Goal: Check status: Check status

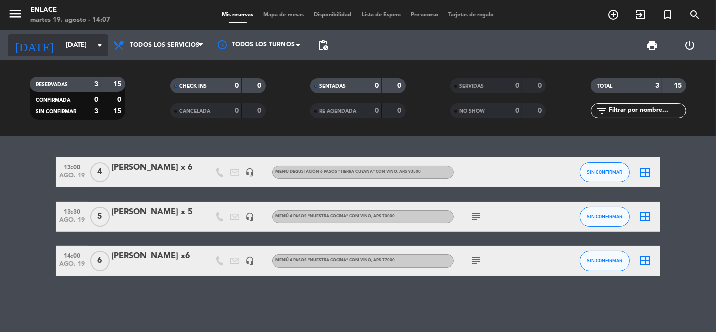
click at [93, 50] on input "[DATE]" at bounding box center [105, 45] width 88 height 18
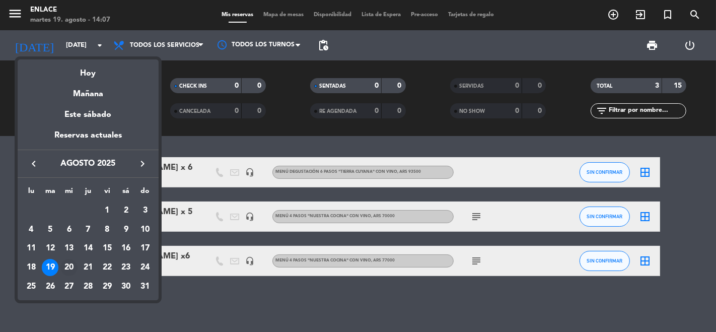
click at [77, 265] on div "20" at bounding box center [68, 267] width 17 height 17
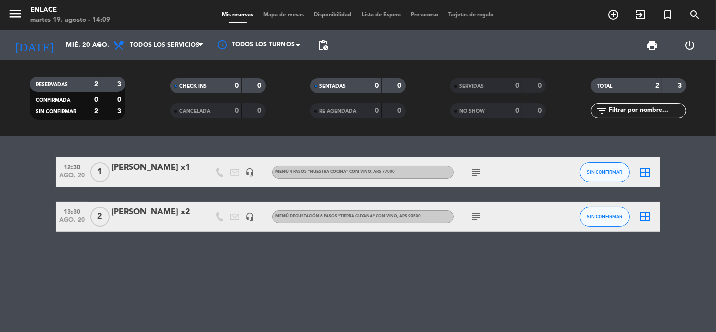
click at [157, 232] on div "12:30 [DATE] 1 [PERSON_NAME] x1 headset_mic Menú 4 pasos "NUESTRA COCINA" con v…" at bounding box center [358, 234] width 716 height 196
click at [157, 223] on div at bounding box center [154, 223] width 86 height 8
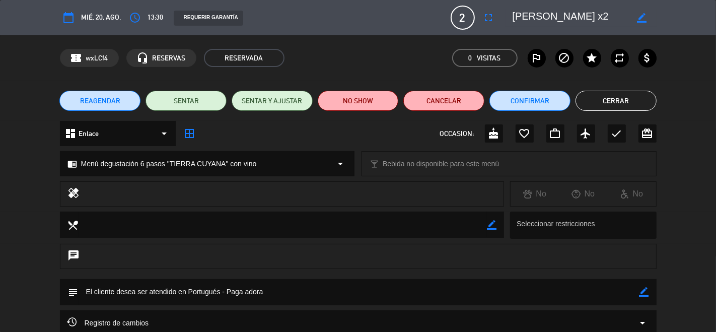
click at [613, 96] on button "Cerrar" at bounding box center [615, 101] width 81 height 20
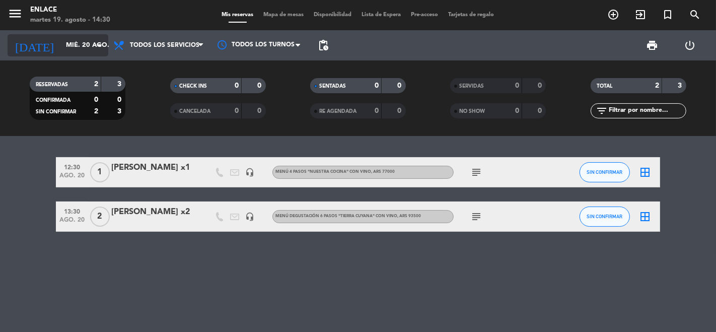
click at [71, 38] on input "mié. 20 ago." at bounding box center [105, 45] width 88 height 18
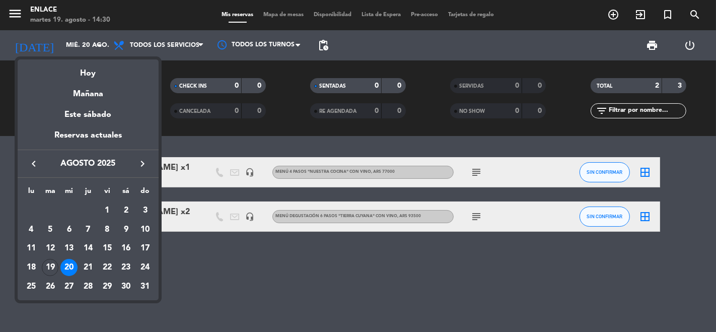
drag, startPoint x: 190, startPoint y: 254, endPoint x: 169, endPoint y: 288, distance: 40.7
click at [169, 288] on div at bounding box center [358, 166] width 716 height 332
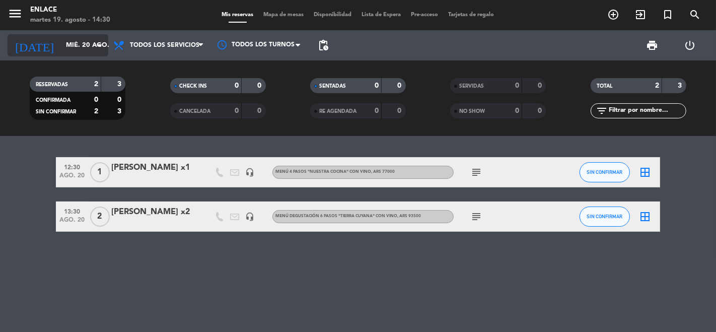
drag, startPoint x: 57, startPoint y: 49, endPoint x: 50, endPoint y: 44, distance: 8.7
click at [61, 44] on input "mié. 20 ago." at bounding box center [105, 45] width 88 height 18
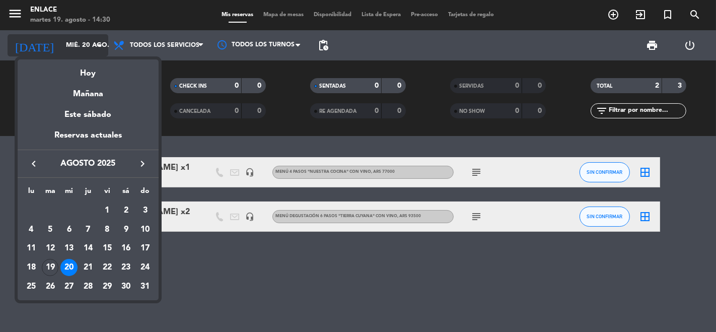
click at [50, 44] on div at bounding box center [358, 166] width 716 height 332
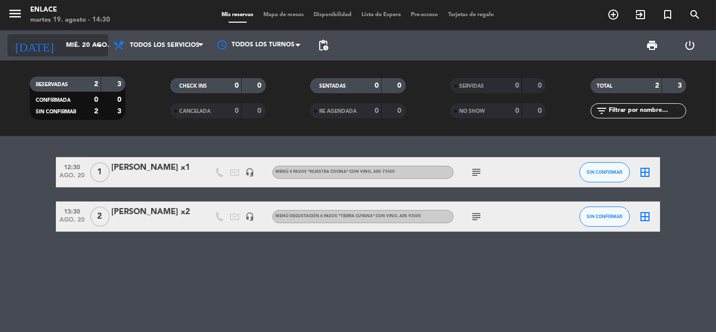
drag, startPoint x: 69, startPoint y: 58, endPoint x: 62, endPoint y: 54, distance: 8.4
drag, startPoint x: 62, startPoint y: 54, endPoint x: 57, endPoint y: 46, distance: 9.2
drag, startPoint x: 56, startPoint y: 43, endPoint x: 38, endPoint y: 44, distance: 18.2
drag, startPoint x: 38, startPoint y: 44, endPoint x: 24, endPoint y: 152, distance: 108.7
click at [24, 152] on div "12:30 [DATE] 1 [PERSON_NAME] x1 headset_mic Menú 4 pasos "NUESTRA COCINA" con v…" at bounding box center [358, 234] width 716 height 196
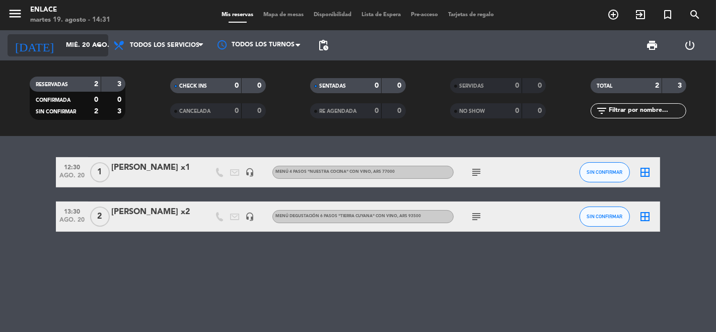
click at [61, 50] on input "mié. 20 ago." at bounding box center [105, 45] width 88 height 18
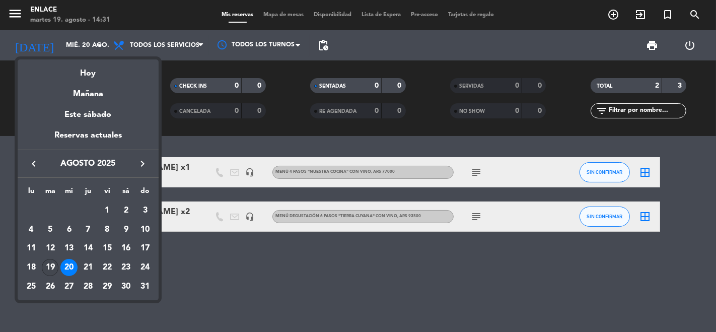
click at [47, 265] on div "19" at bounding box center [50, 267] width 17 height 17
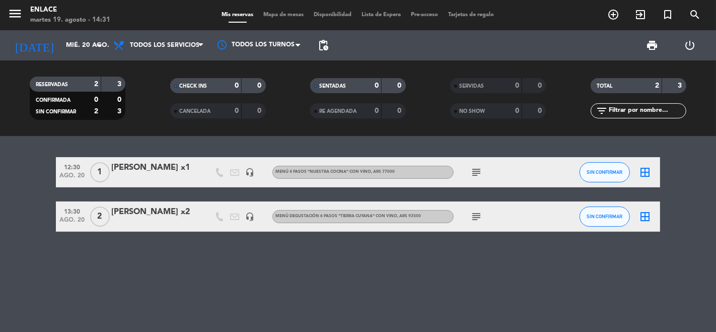
type input "[DATE]"
